Goal: Find specific page/section: Find specific page/section

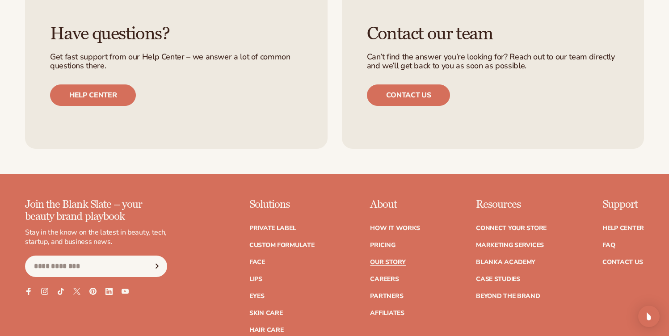
scroll to position [2557, 0]
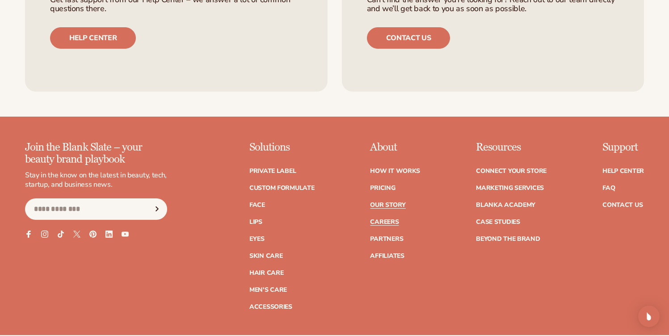
click at [379, 219] on link "Careers" at bounding box center [384, 222] width 29 height 6
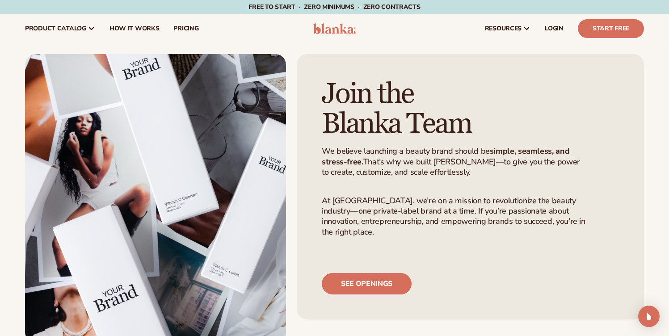
scroll to position [83, 0]
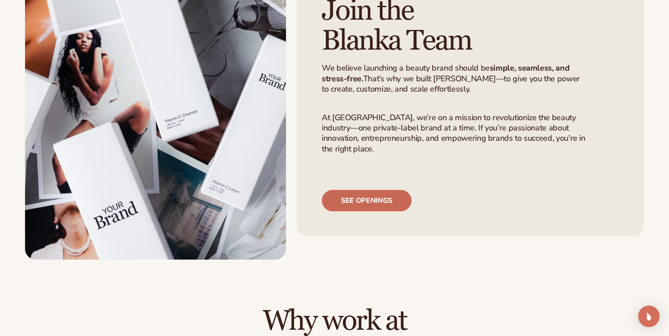
click at [380, 206] on link "See openings" at bounding box center [367, 200] width 90 height 21
